Goal: Find specific page/section: Find specific page/section

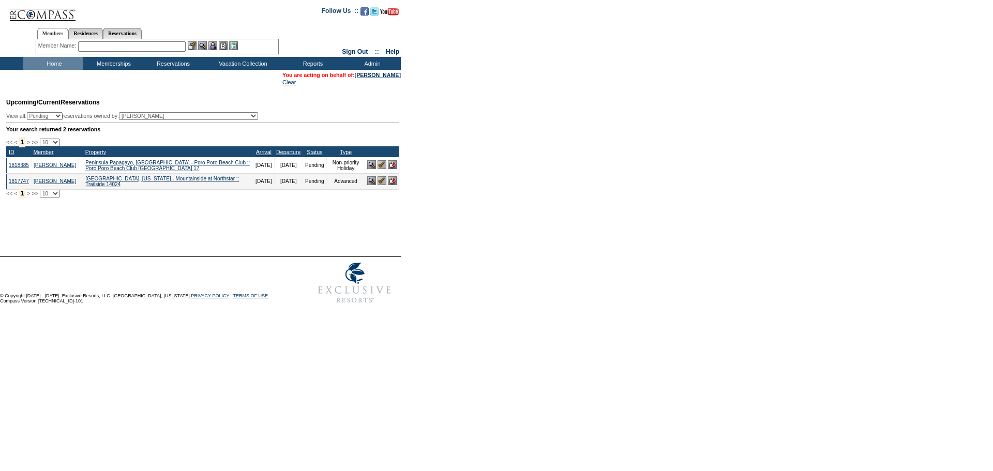
click at [108, 48] on input "text" at bounding box center [132, 46] width 108 height 10
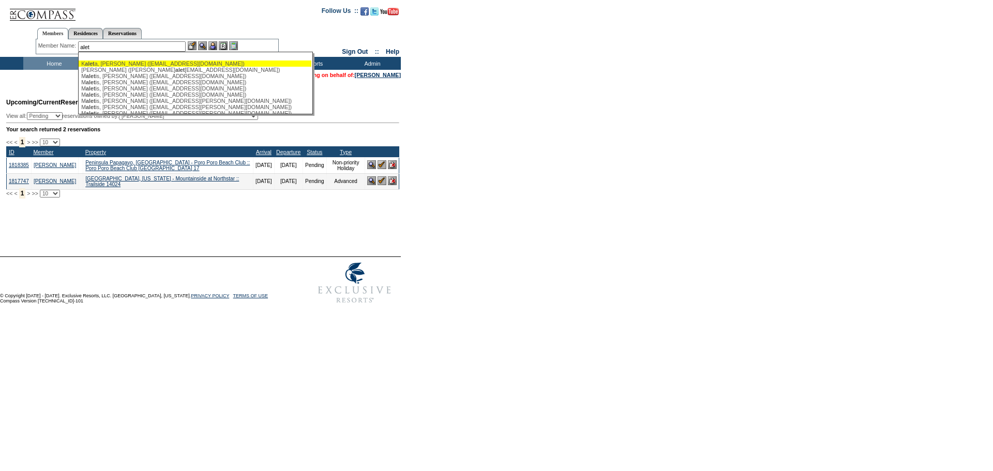
type input "alet"
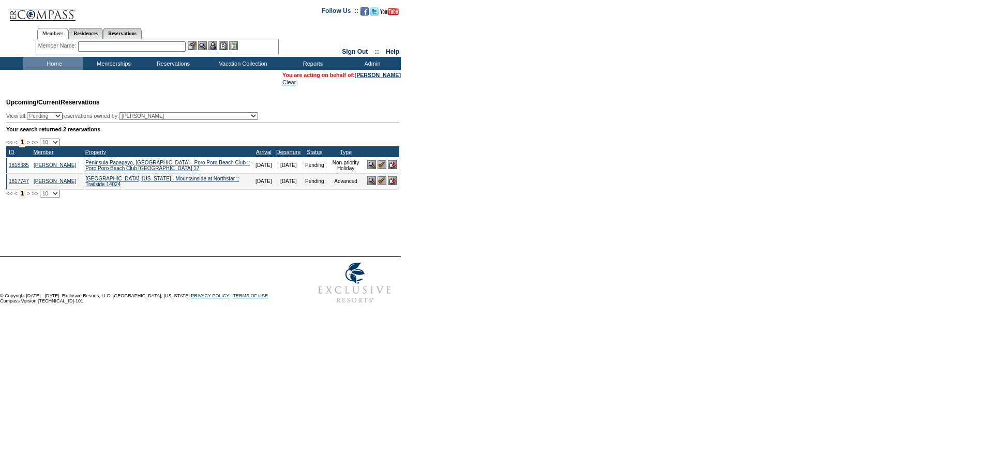
click at [54, 60] on td "Home" at bounding box center [52, 63] width 59 height 13
